Goal: Navigation & Orientation: Find specific page/section

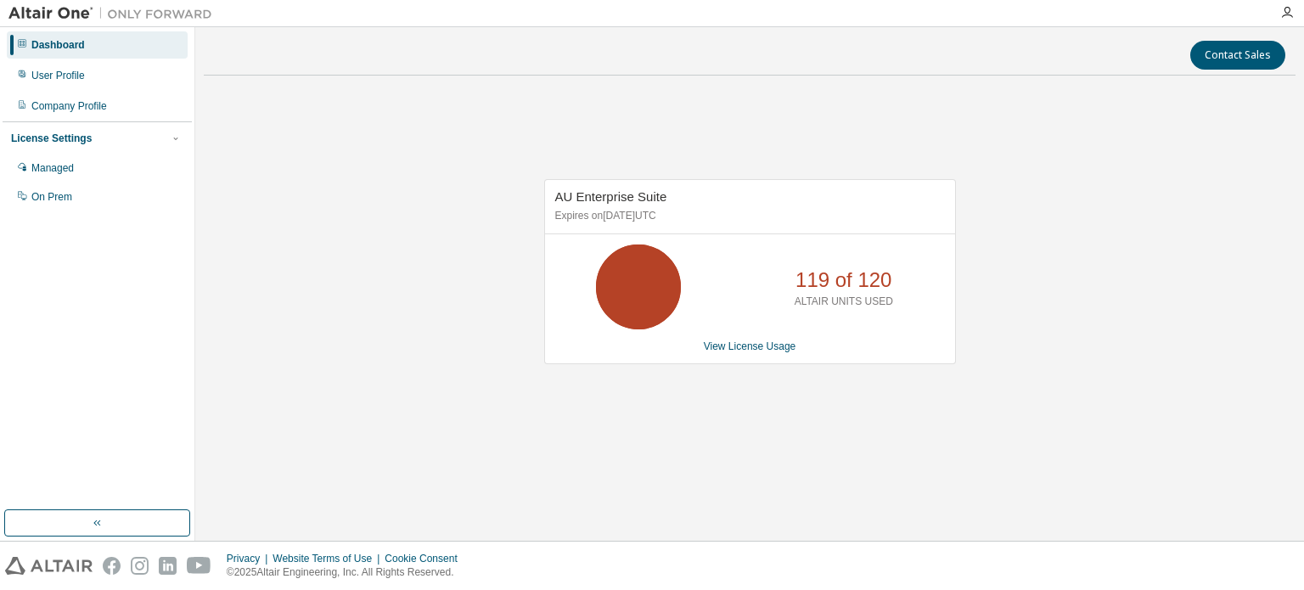
click at [1131, 280] on div "AU Enterprise Suite Expires on [DATE] UTC 119 of 120 ALTAIR UNITS USED View Lic…" at bounding box center [750, 281] width 1092 height 384
click at [1096, 107] on div "AU Enterprise Suite Expires on [DATE] UTC 119 of 120 ALTAIR UNITS USED View Lic…" at bounding box center [750, 281] width 1092 height 384
drag, startPoint x: 1010, startPoint y: 376, endPoint x: 1005, endPoint y: 385, distance: 9.9
click at [1005, 385] on div "AU Enterprise Suite Expires on [DATE] UTC 71 of 120 ALTAIR UNITS USED View Lice…" at bounding box center [750, 281] width 1092 height 384
